Goal: Find specific page/section: Find specific page/section

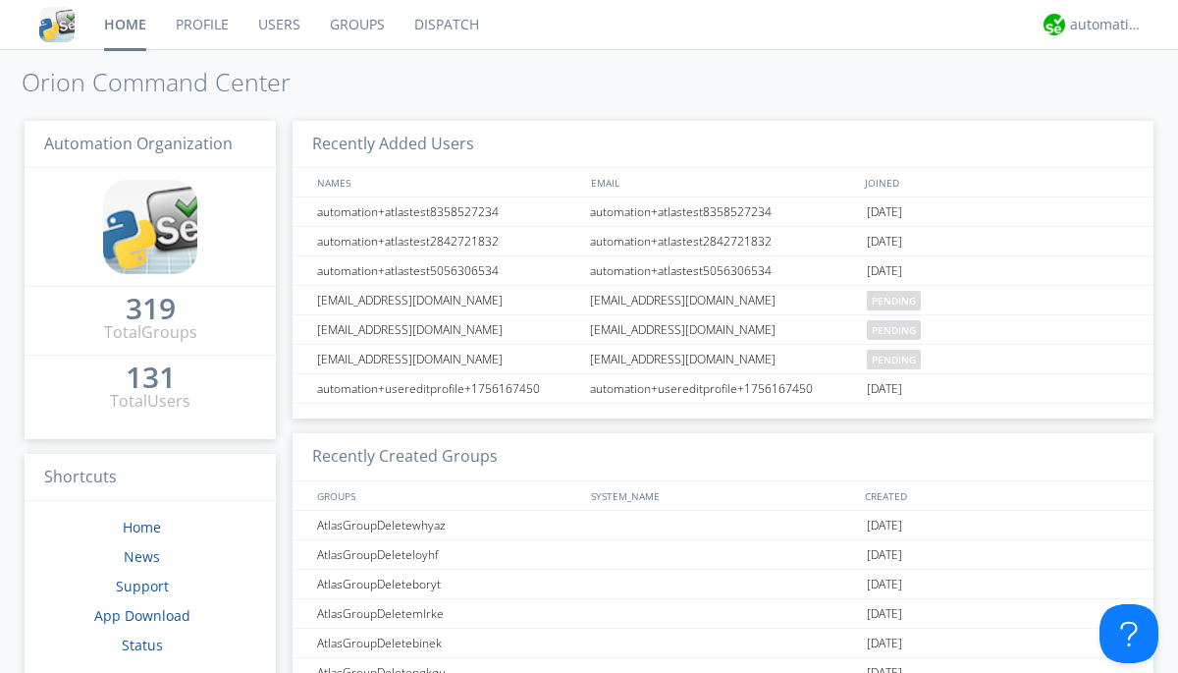
click at [445, 25] on link "Dispatch" at bounding box center [447, 24] width 94 height 49
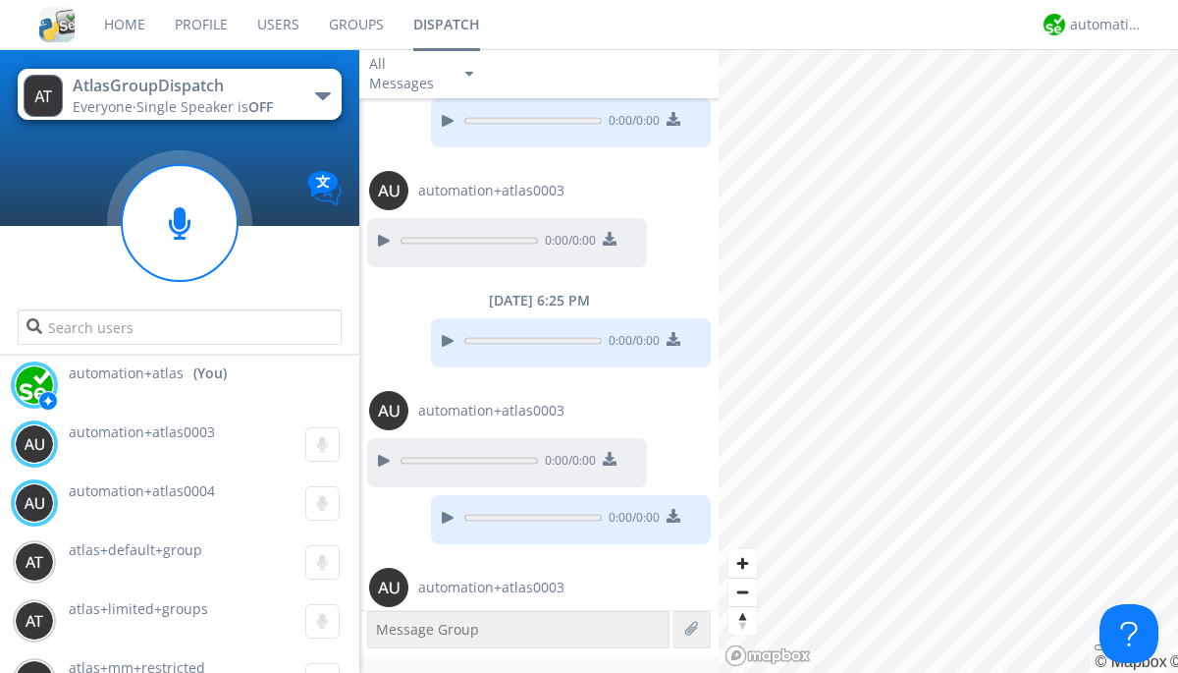
scroll to position [673, 0]
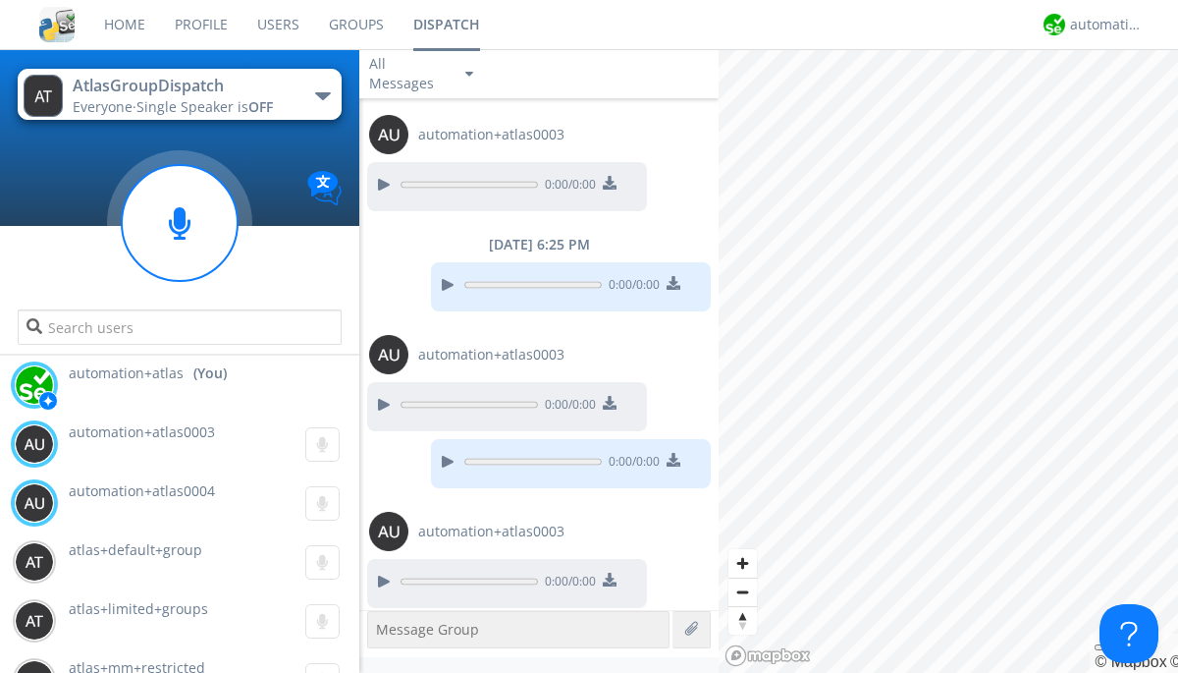
click at [322, 95] on div "button" at bounding box center [323, 96] width 16 height 8
click at [0, 0] on span "AtlasGroupDispatch2" at bounding box center [0, 0] width 0 height 0
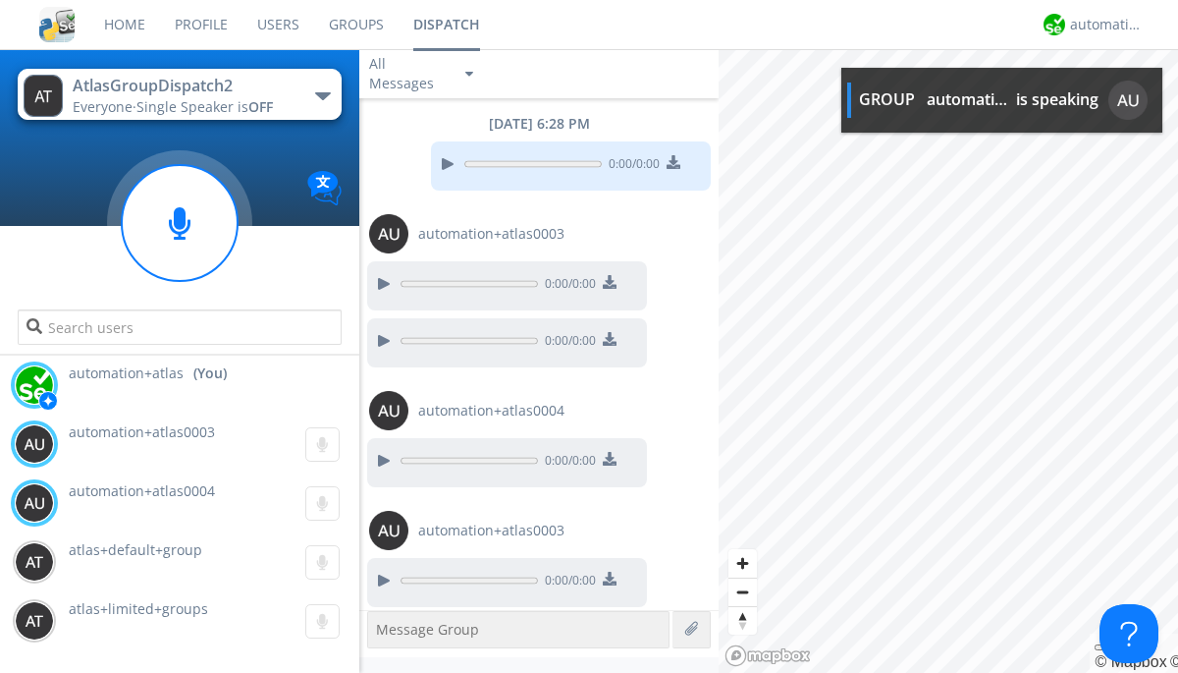
scroll to position [2, 0]
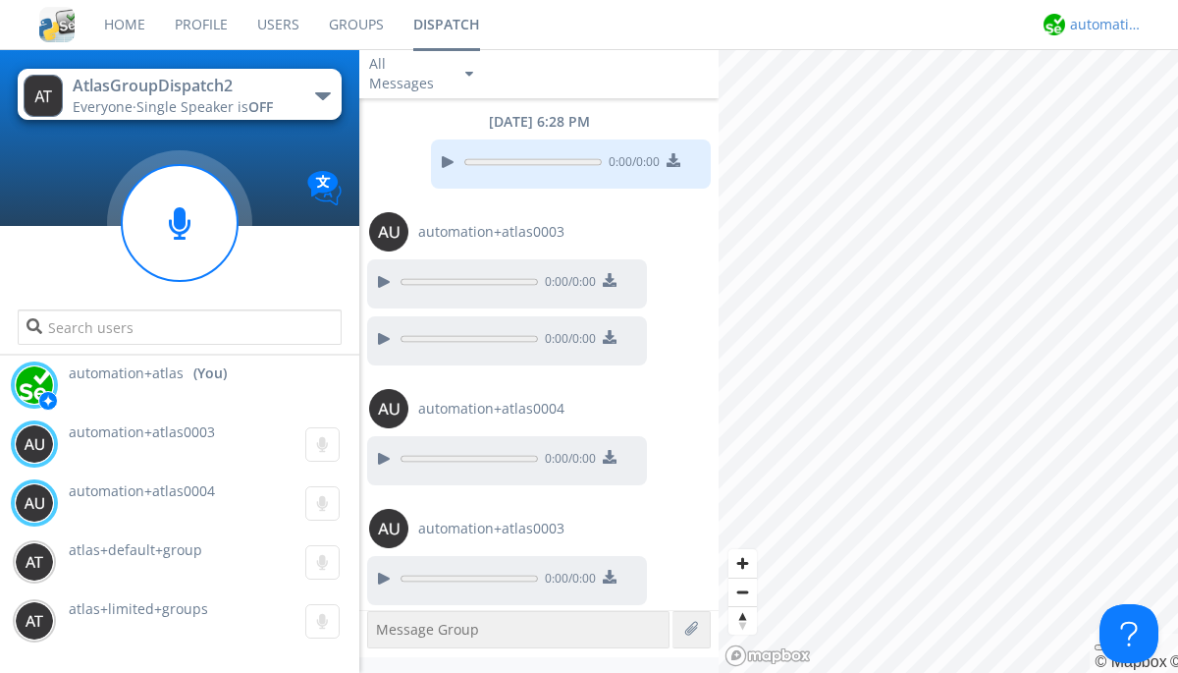
click at [1102, 25] on div "automation+atlas" at bounding box center [1107, 25] width 74 height 20
